Goal: Task Accomplishment & Management: Complete application form

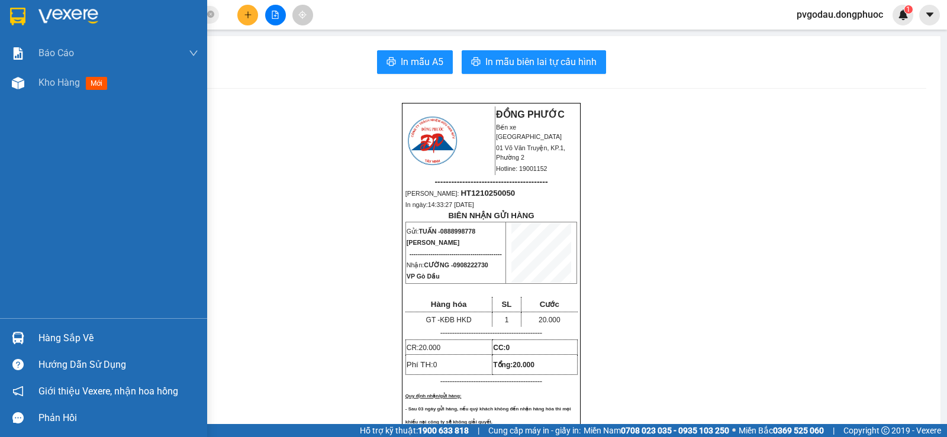
click at [48, 335] on div "Hàng sắp về" at bounding box center [118, 339] width 160 height 18
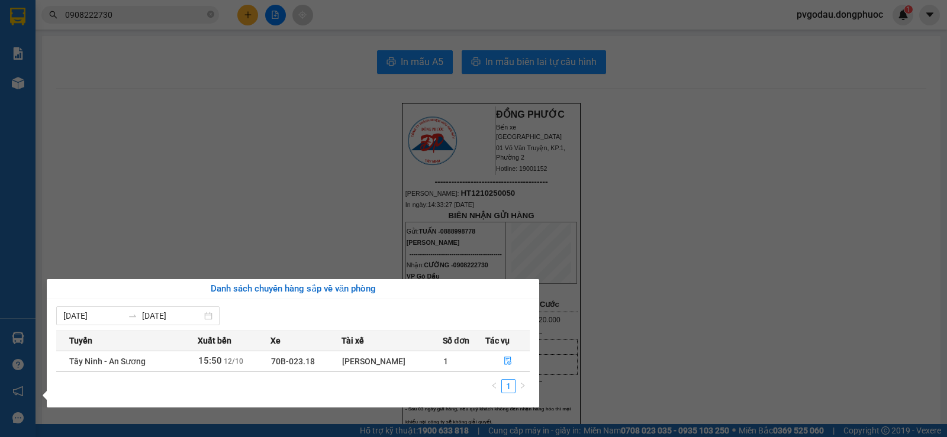
click at [307, 192] on section "Kết quả tìm kiếm ( 165 ) Bộ lọc Mã ĐH Trạng thái Món hàng Tổng cước Chưa cước N…" at bounding box center [473, 218] width 947 height 437
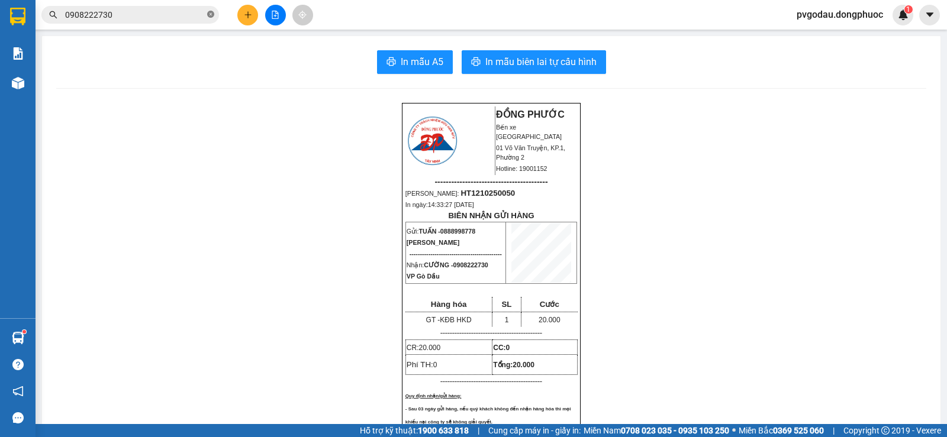
click at [211, 17] on icon "close-circle" at bounding box center [210, 14] width 7 height 7
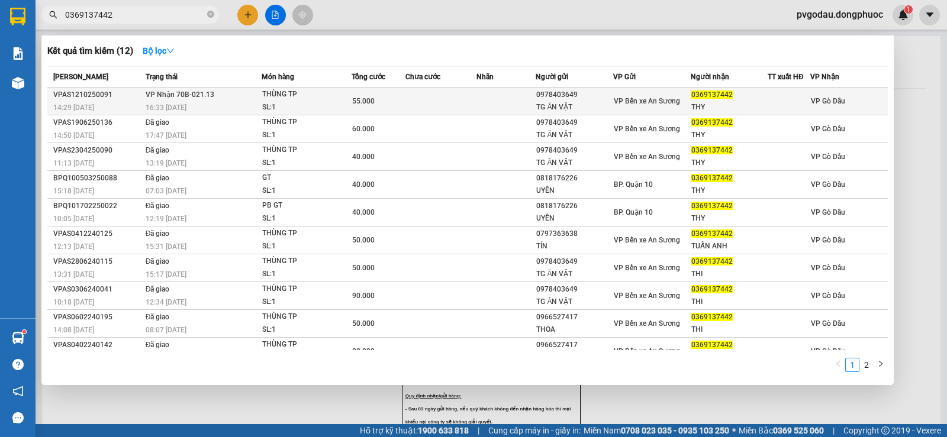
type input "0369137442"
click at [361, 97] on span "55.000" at bounding box center [363, 101] width 22 height 8
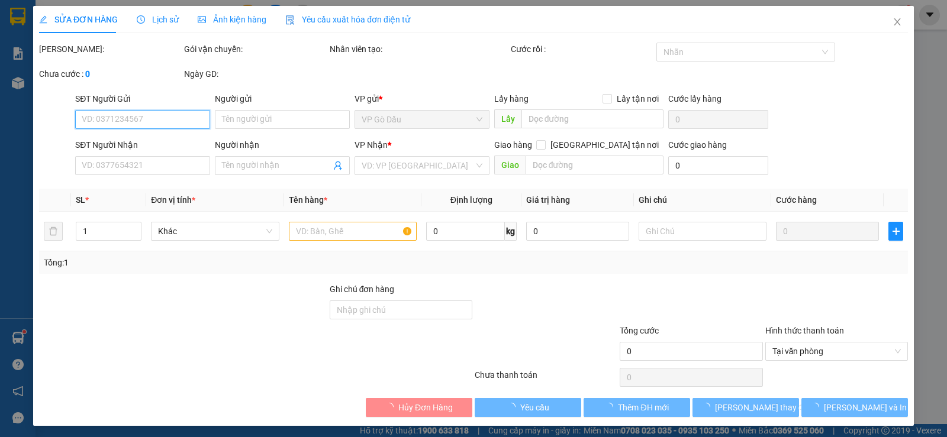
type input "0978403649"
type input "TG ĂN VẶT"
type input "0369137442"
type input "THY"
type input "55.000"
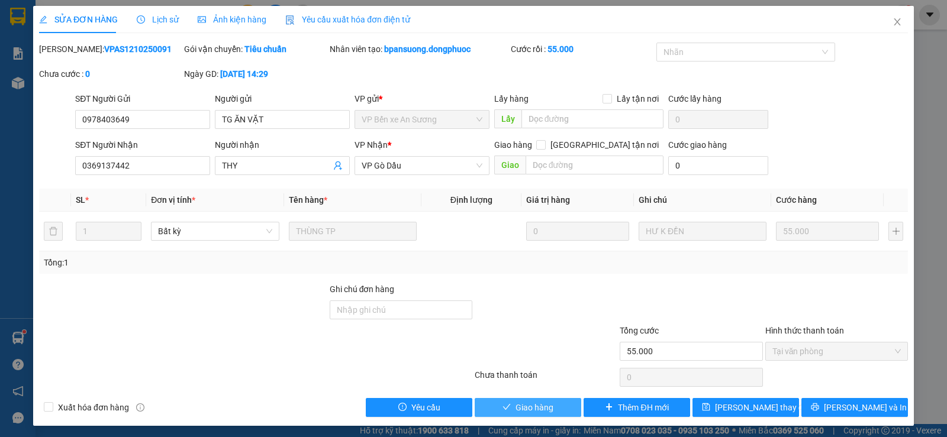
click at [505, 403] on icon "check" at bounding box center [506, 407] width 8 height 8
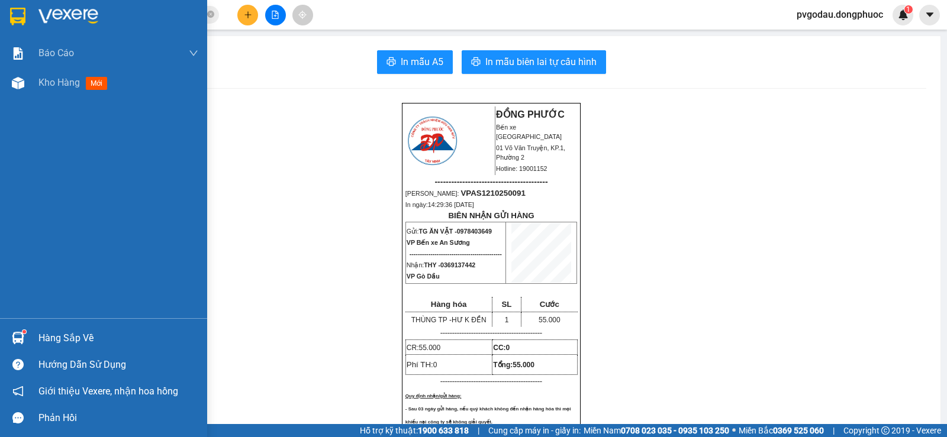
click at [28, 345] on div "Hàng sắp về" at bounding box center [103, 338] width 207 height 27
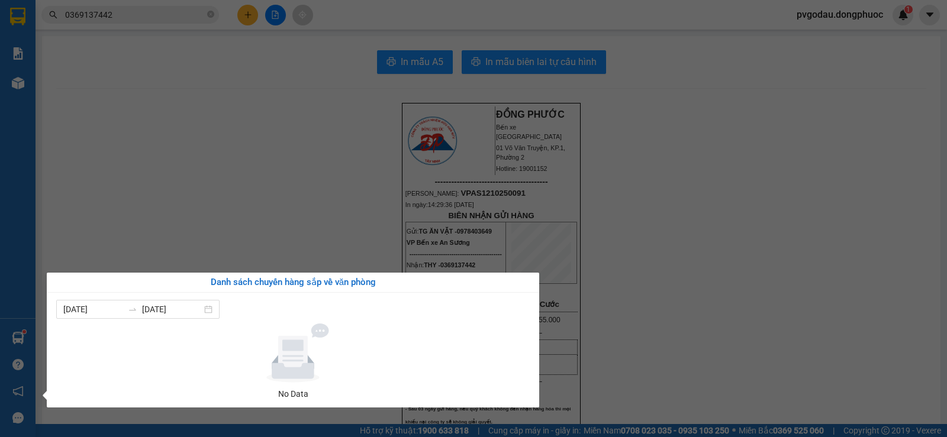
click at [220, 224] on section "Kết quả tìm kiếm ( 12 ) Bộ lọc Mã ĐH Trạng thái Món hàng Tổng cước Chưa cước Nh…" at bounding box center [473, 218] width 947 height 437
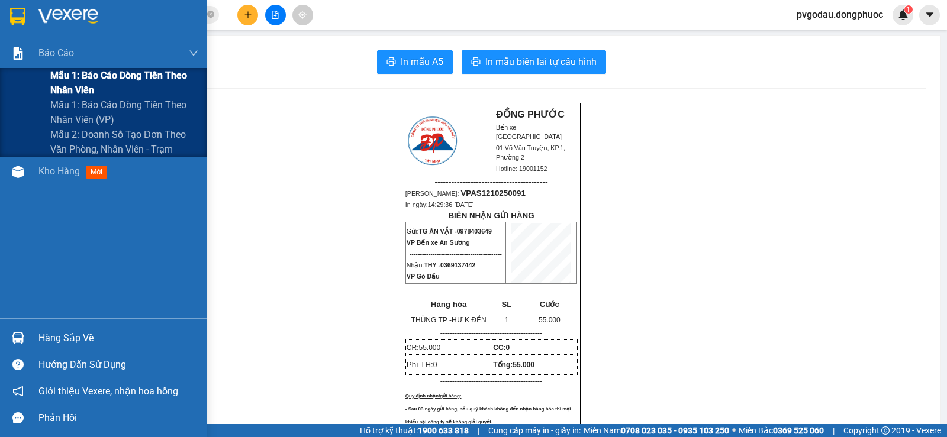
click at [79, 86] on span "Mẫu 1: Báo cáo dòng tiền theo nhân viên" at bounding box center [124, 83] width 148 height 30
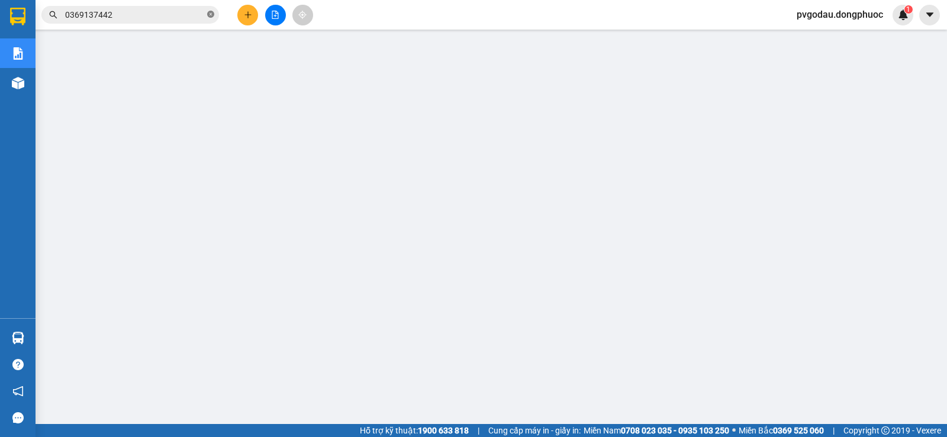
click at [212, 15] on icon "close-circle" at bounding box center [210, 14] width 7 height 7
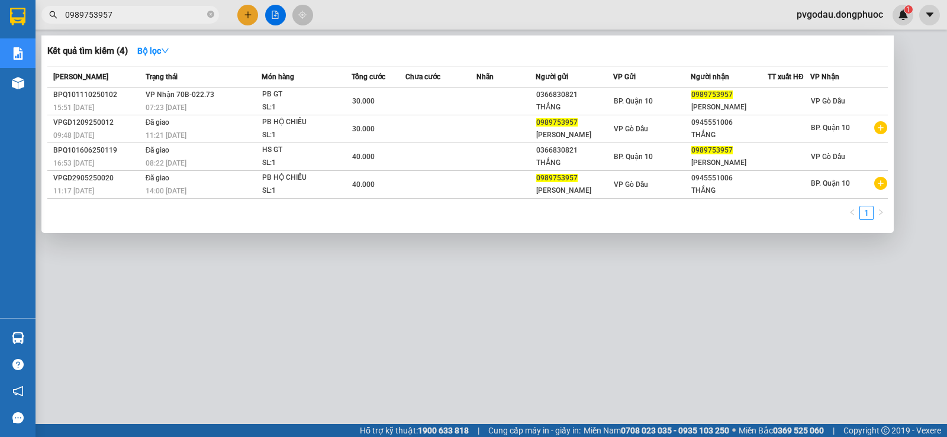
type input "0989753957"
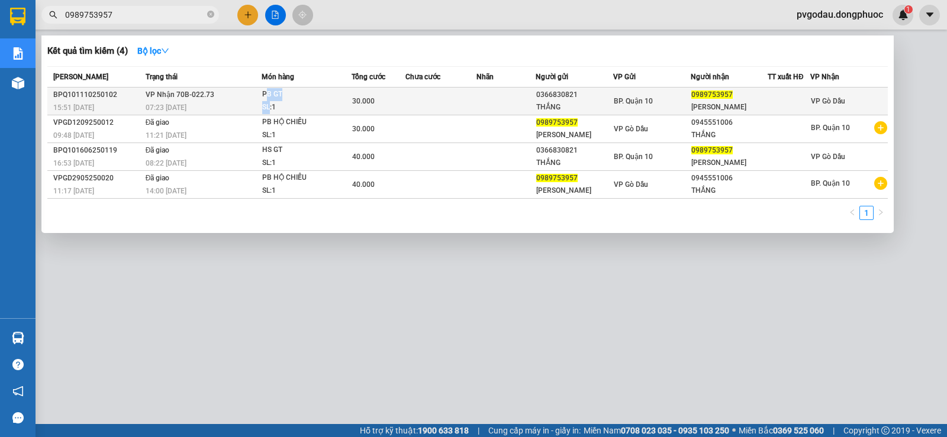
click at [267, 101] on span "PB GT SL: 1" at bounding box center [306, 100] width 89 height 25
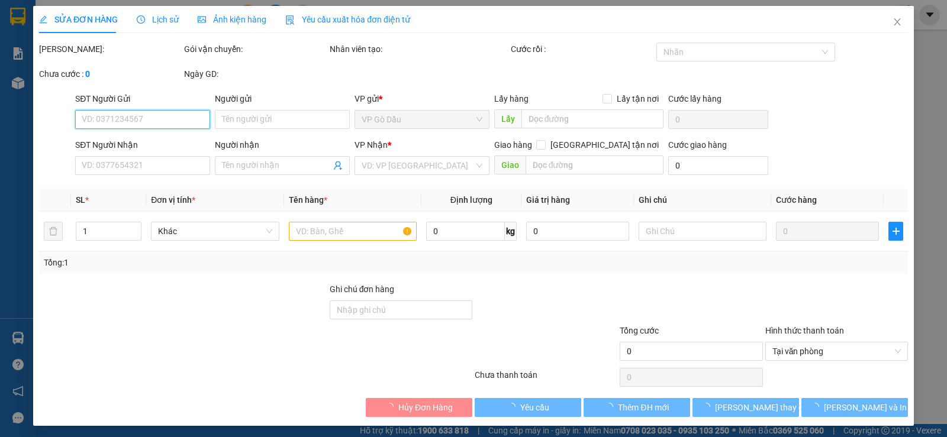
type input "0366830821"
type input "THẮNG"
type input "0989753957"
type input "[PERSON_NAME]"
type input "30.000"
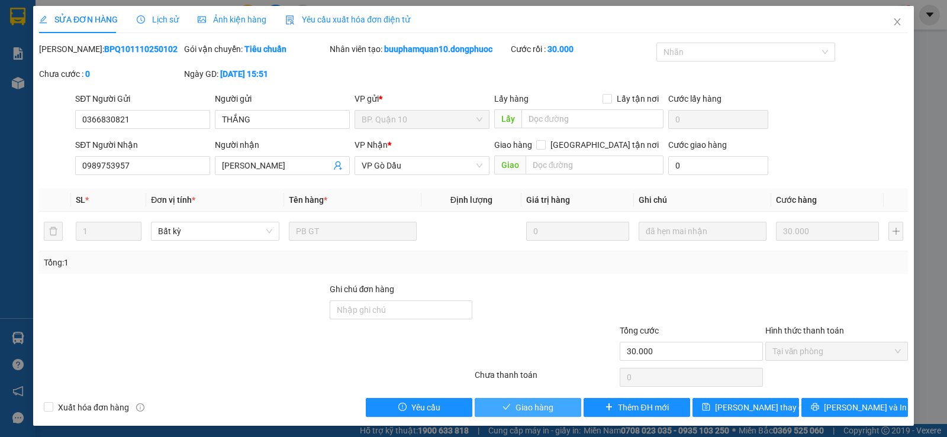
click at [531, 408] on span "Giao hàng" at bounding box center [534, 407] width 38 height 13
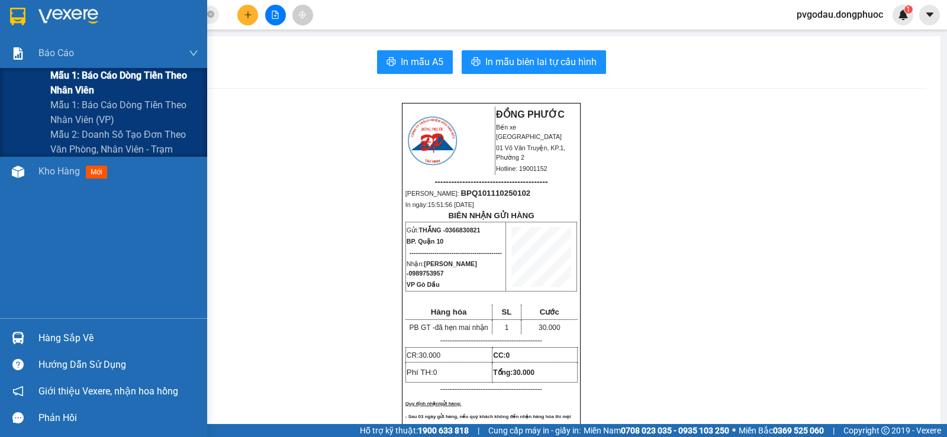
click at [72, 82] on span "Mẫu 1: Báo cáo dòng tiền theo nhân viên" at bounding box center [124, 83] width 148 height 30
